Goal: Navigation & Orientation: Find specific page/section

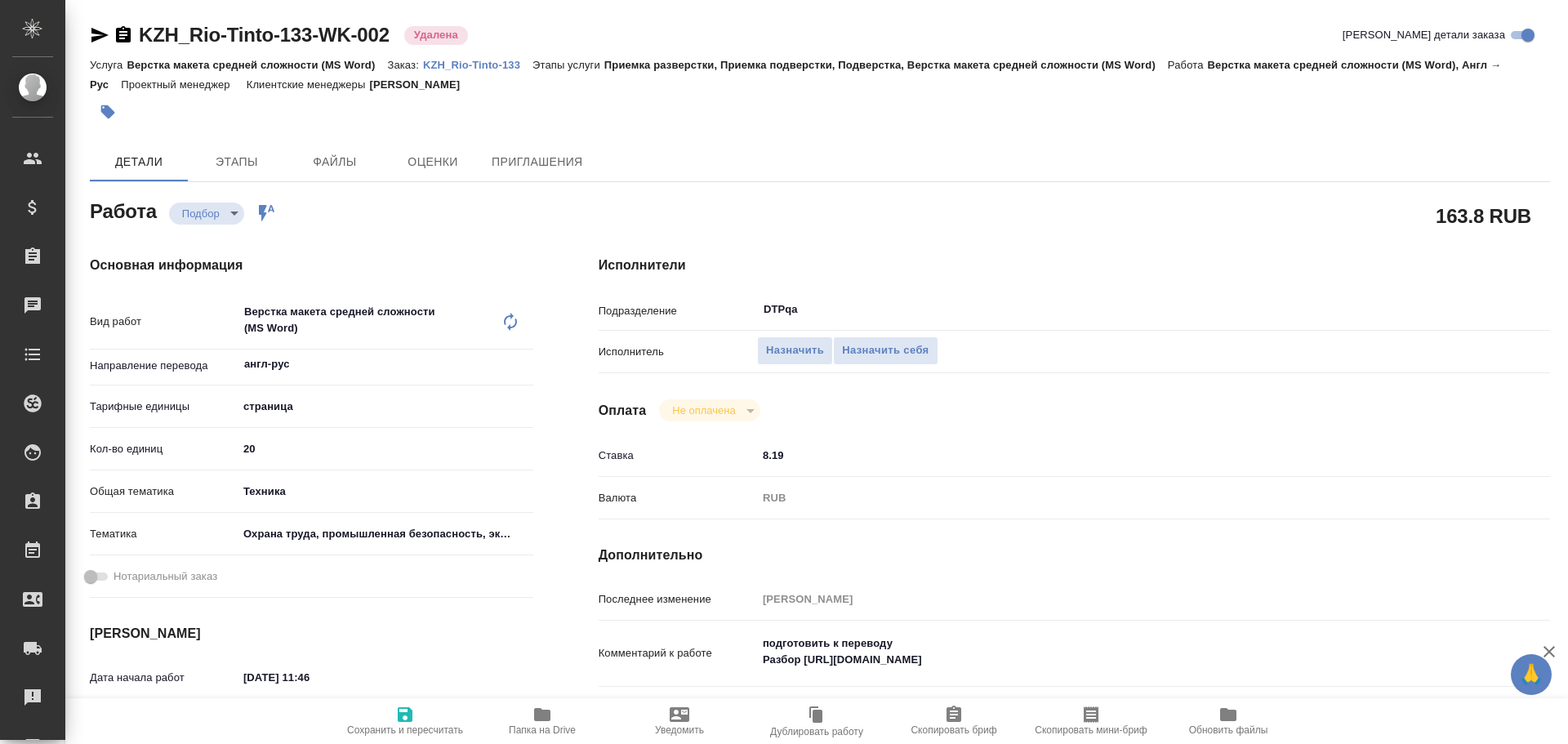
type textarea "x"
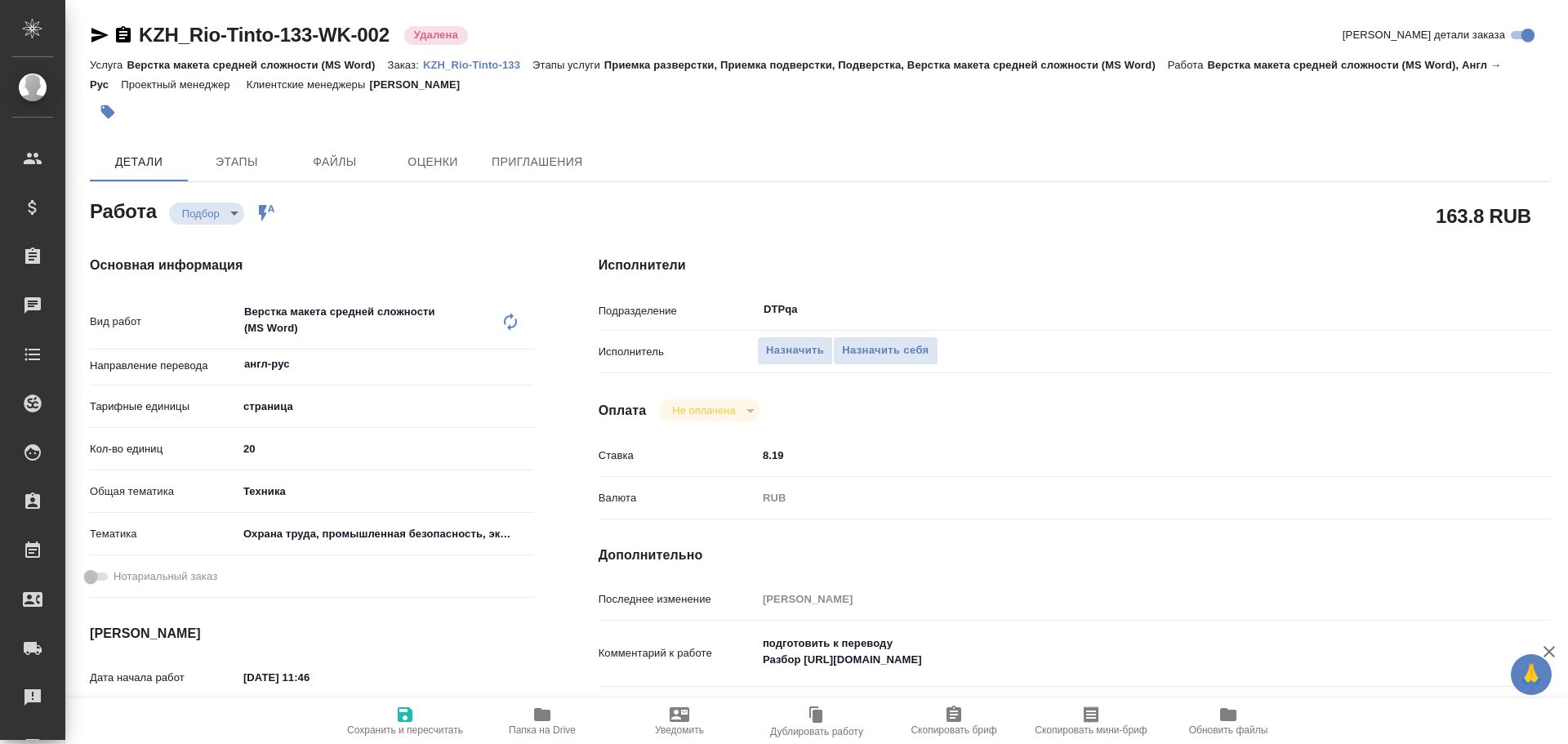
type textarea "x"
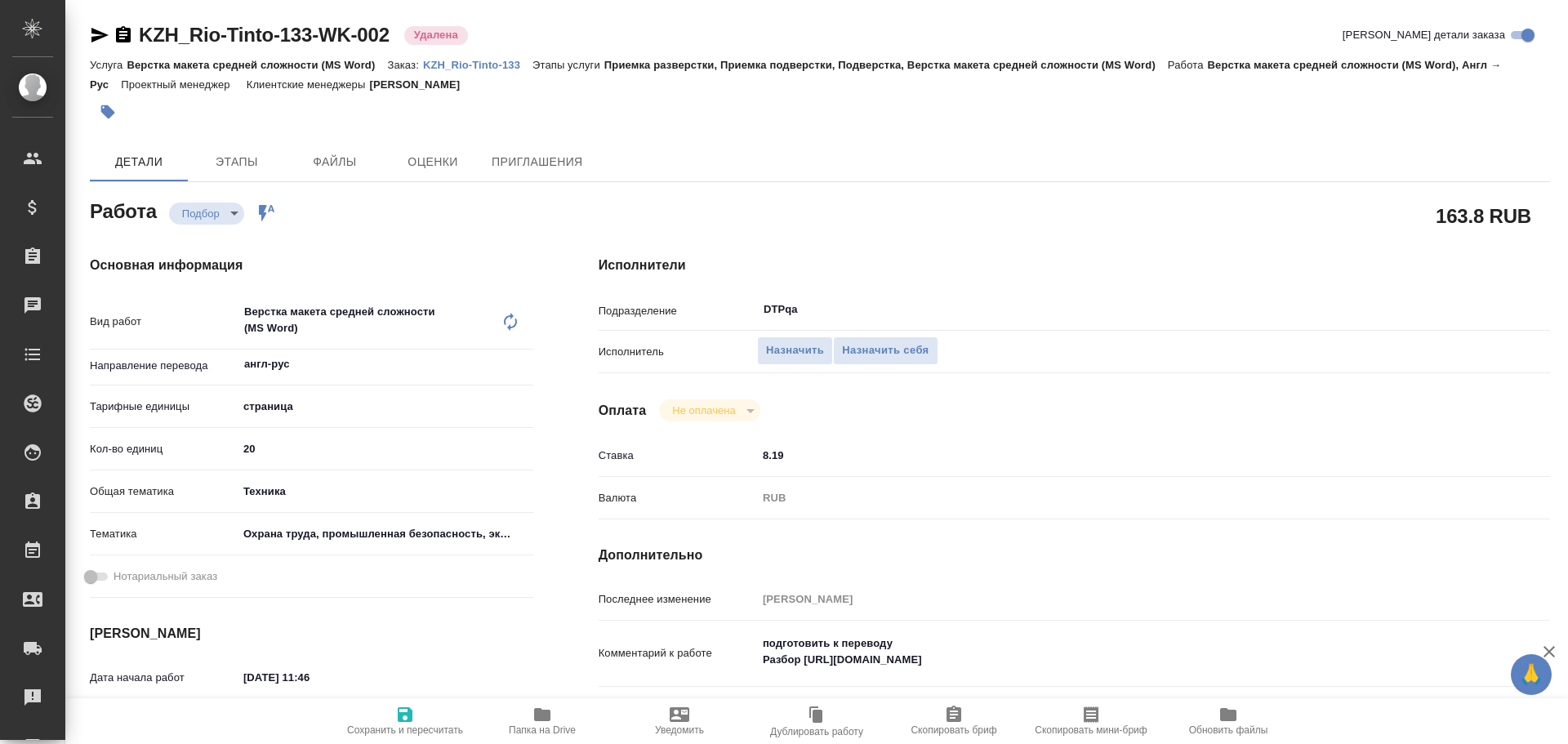
type textarea "x"
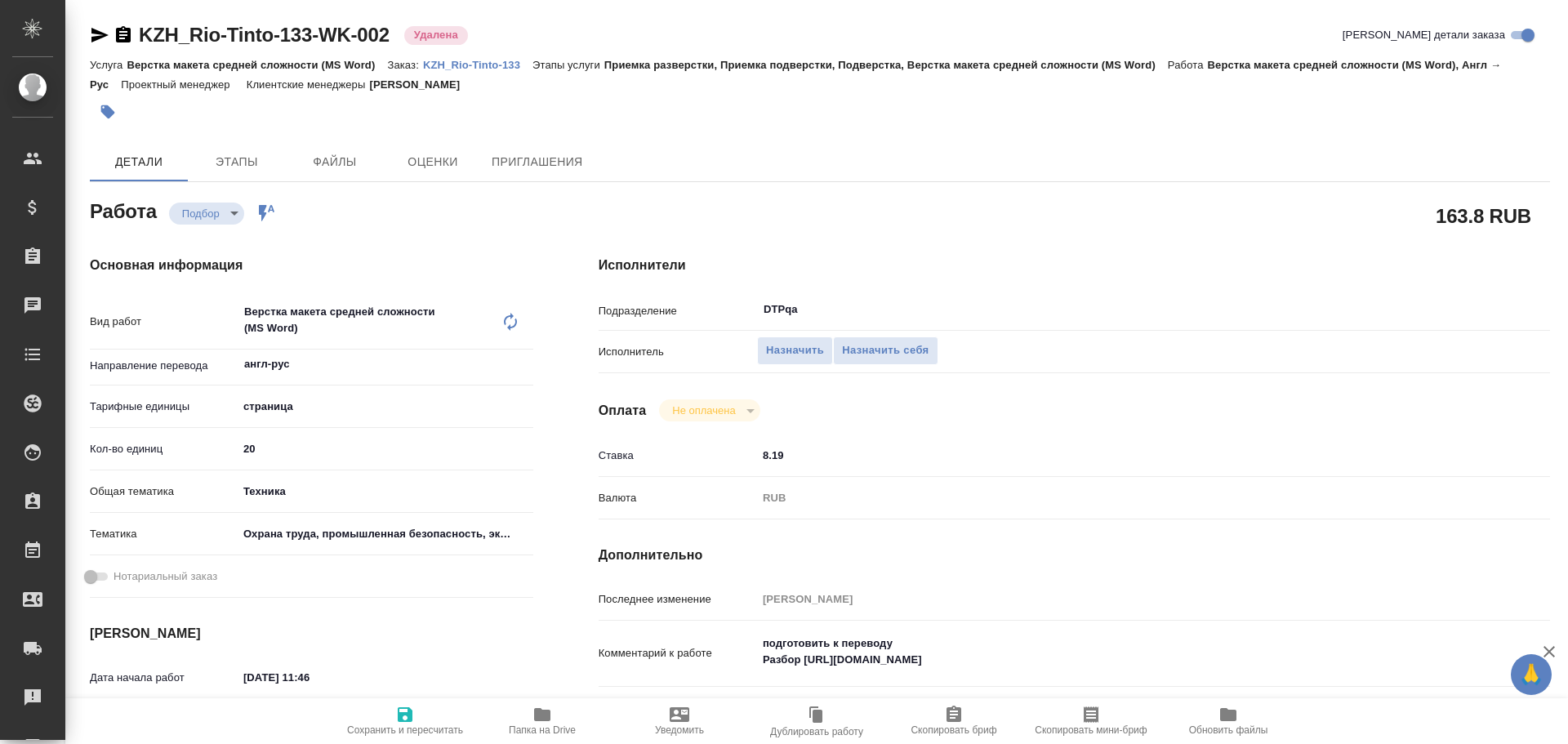
type textarea "x"
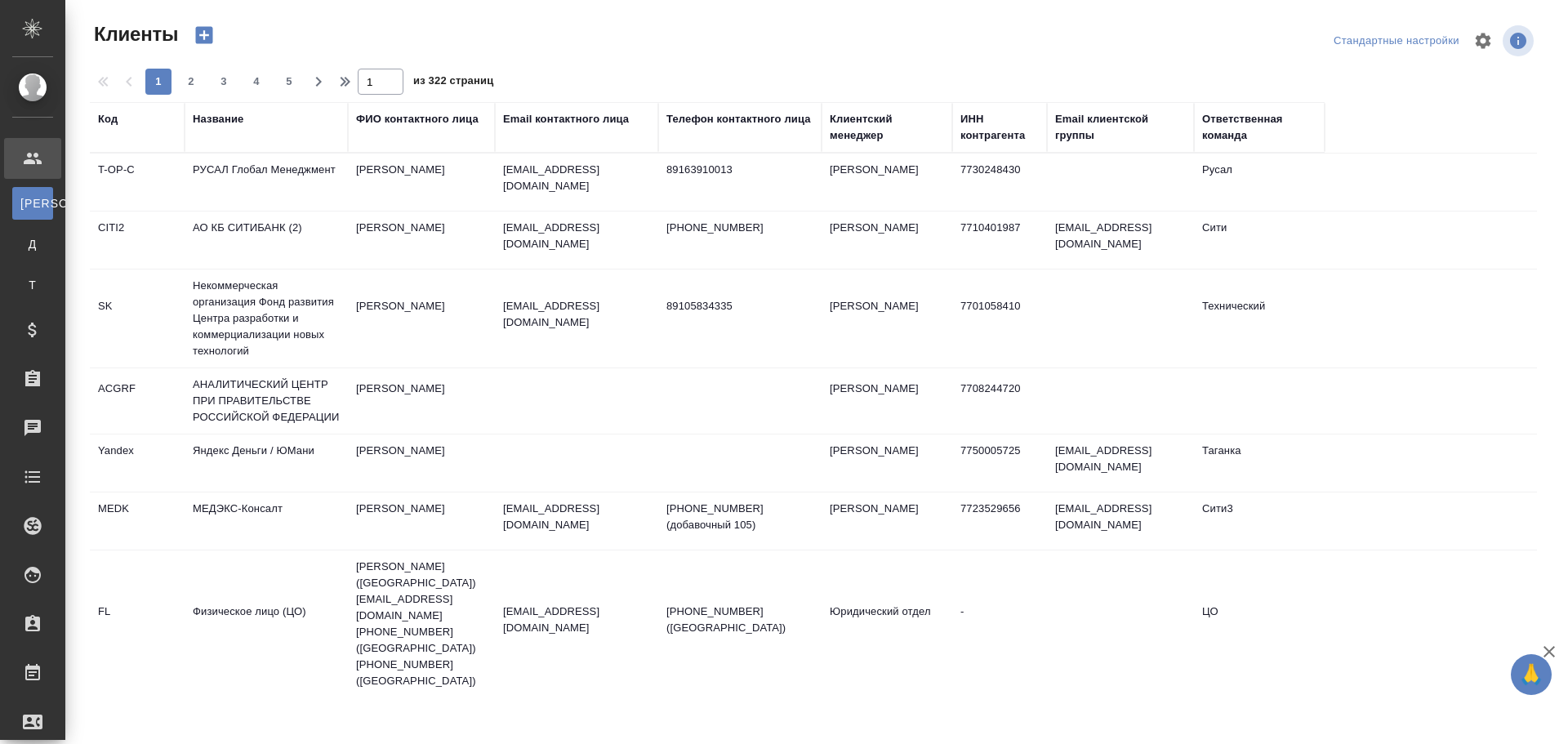
select select "RU"
click at [32, 666] on div "Работы" at bounding box center [12, 673] width 41 height 25
